Goal: Information Seeking & Learning: Learn about a topic

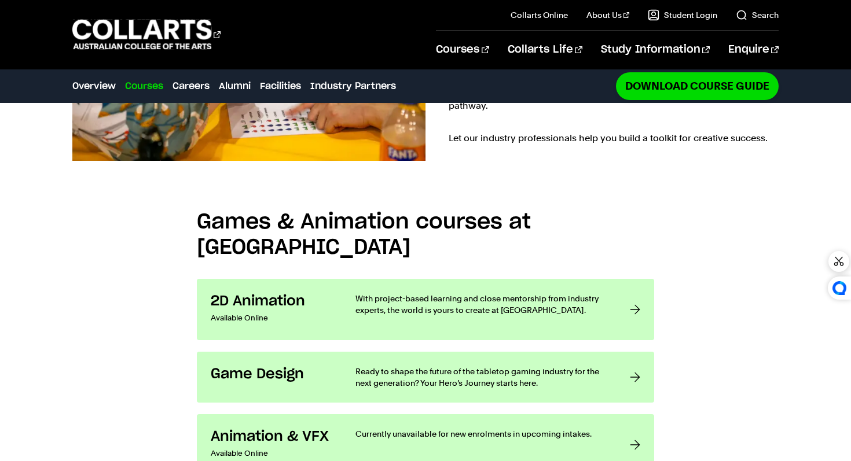
scroll to position [787, 0]
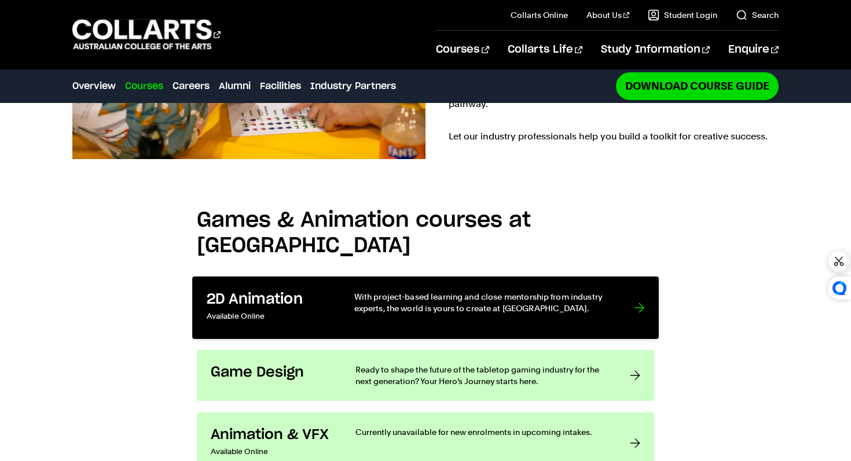
click at [363, 291] on p "With project-based learning and close mentorship from industry experts, the wor…" at bounding box center [482, 303] width 256 height 24
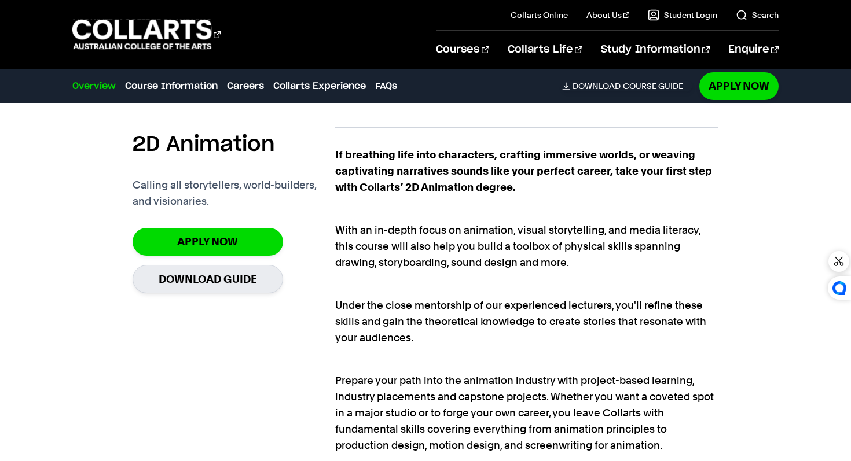
scroll to position [729, 0]
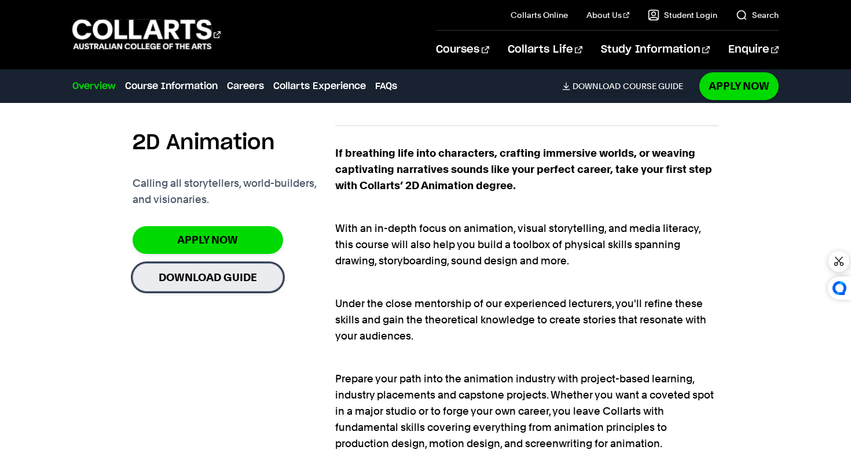
click at [247, 274] on link "Download Guide" at bounding box center [208, 277] width 151 height 28
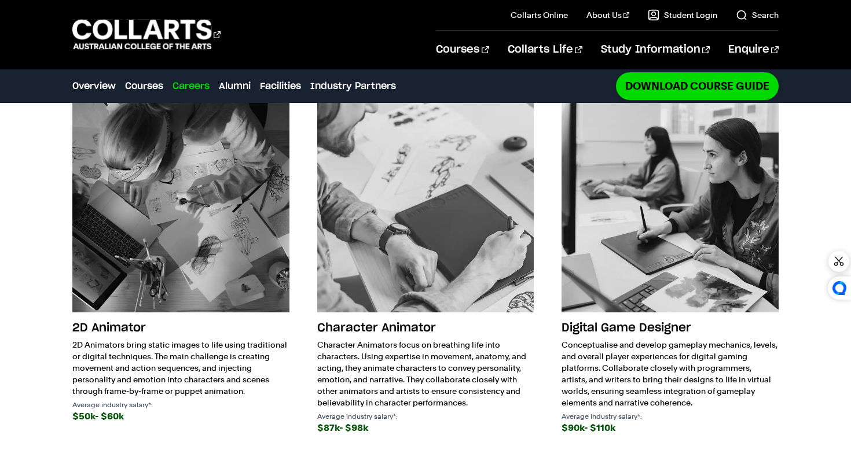
scroll to position [1316, 0]
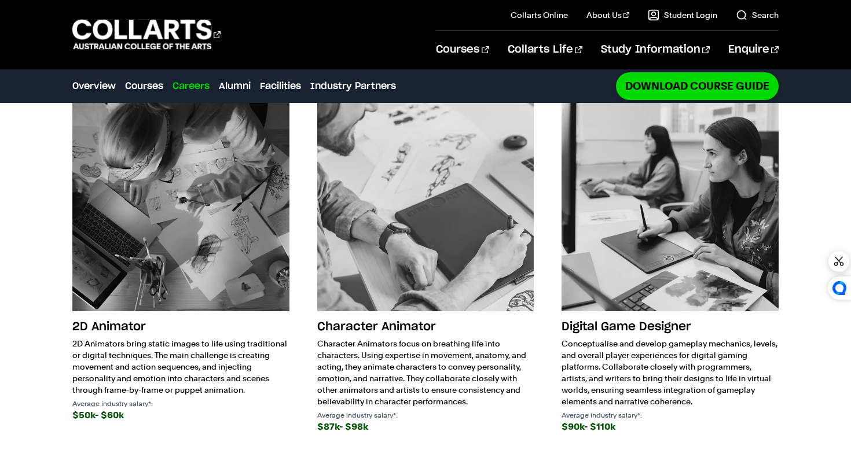
click at [419, 201] on img at bounding box center [425, 203] width 217 height 217
click at [393, 316] on h3 "Character Animator" at bounding box center [425, 327] width 217 height 22
click at [465, 233] on img at bounding box center [425, 203] width 217 height 217
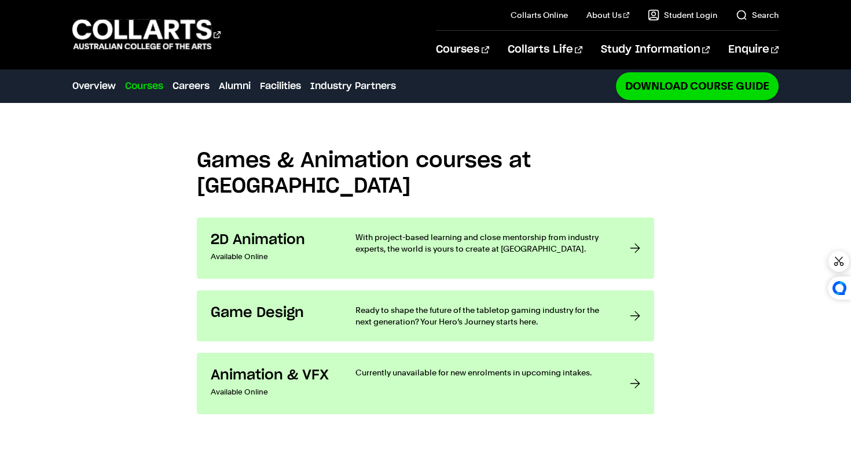
scroll to position [854, 0]
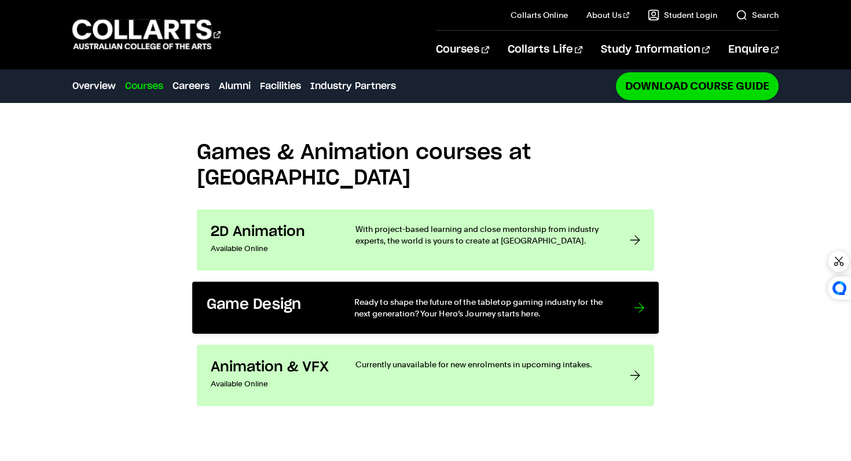
click at [431, 282] on link "Game Design Ready to shape the future of the tabletop gaming industry for the n…" at bounding box center [425, 308] width 467 height 52
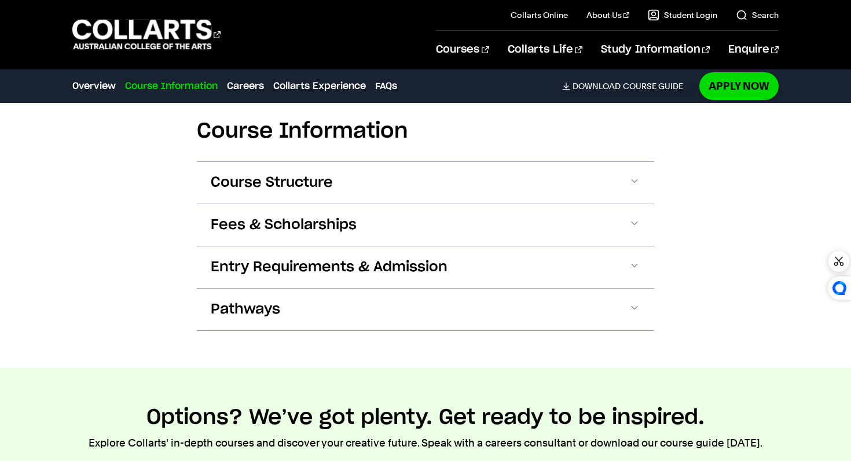
scroll to position [1541, 0]
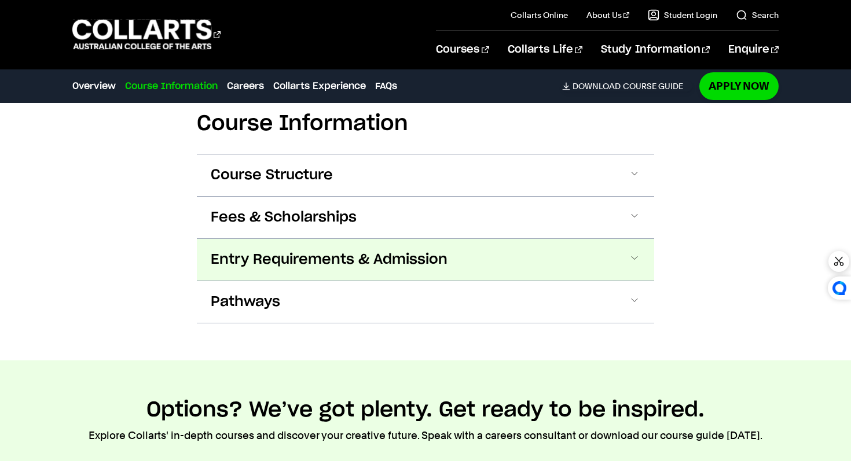
click at [453, 242] on button "Entry Requirements & Admission" at bounding box center [425, 260] width 457 height 42
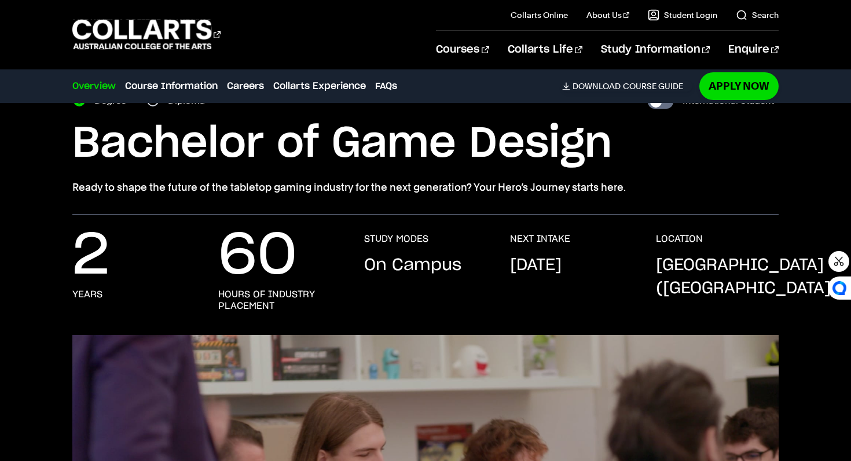
scroll to position [63, 0]
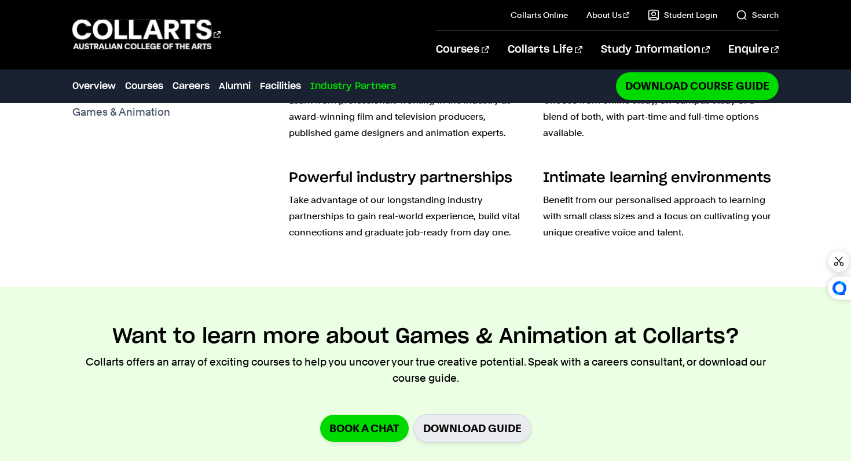
scroll to position [2976, 0]
